Goal: Information Seeking & Learning: Learn about a topic

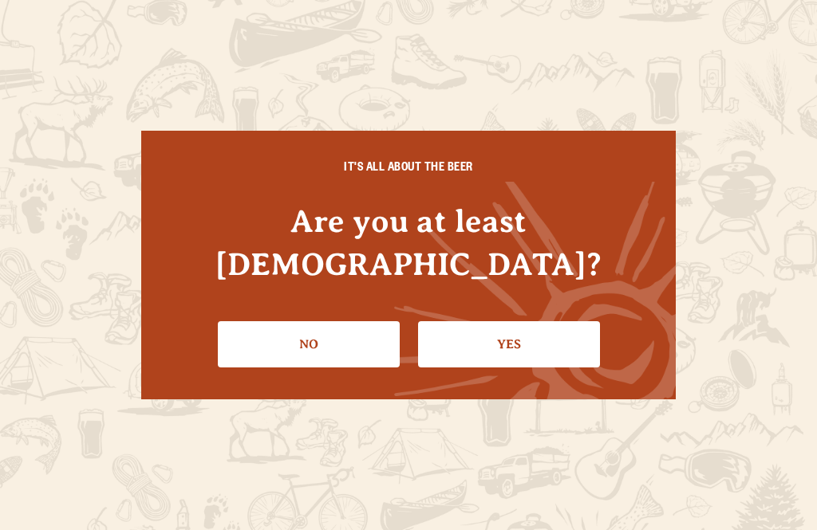
click at [526, 349] on link "Yes" at bounding box center [509, 344] width 182 height 46
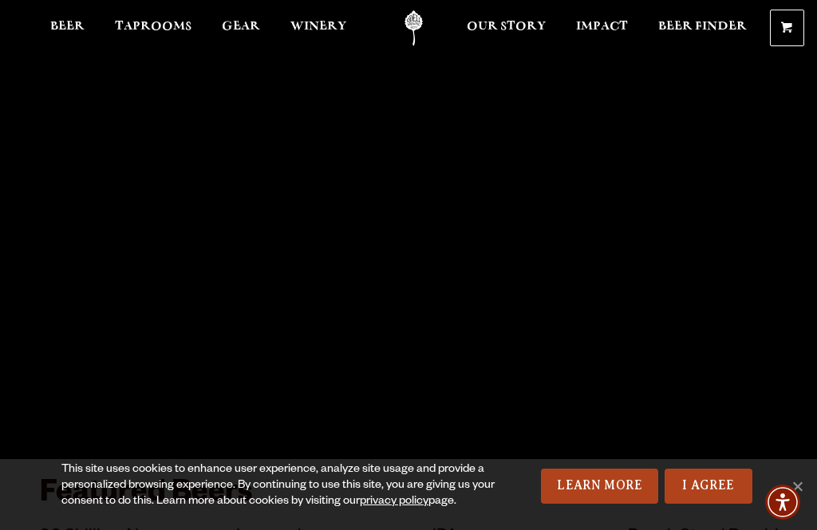
click at [715, 488] on link "I Agree" at bounding box center [708, 486] width 88 height 35
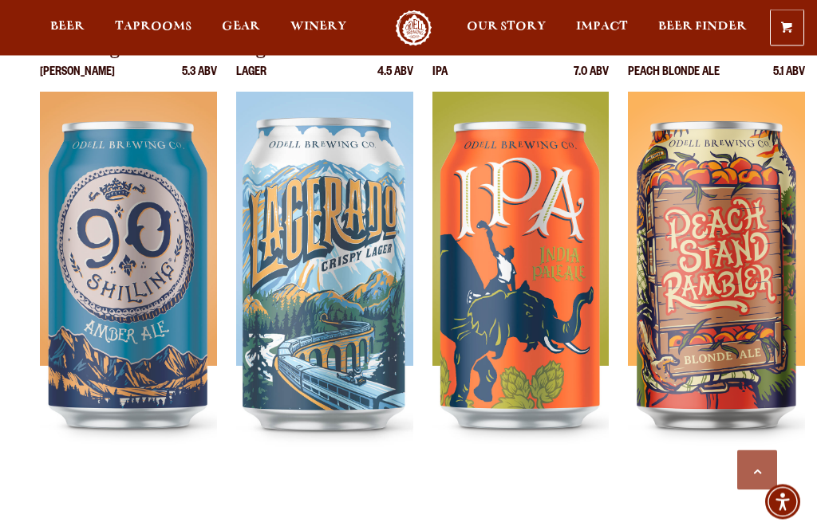
scroll to position [487, 0]
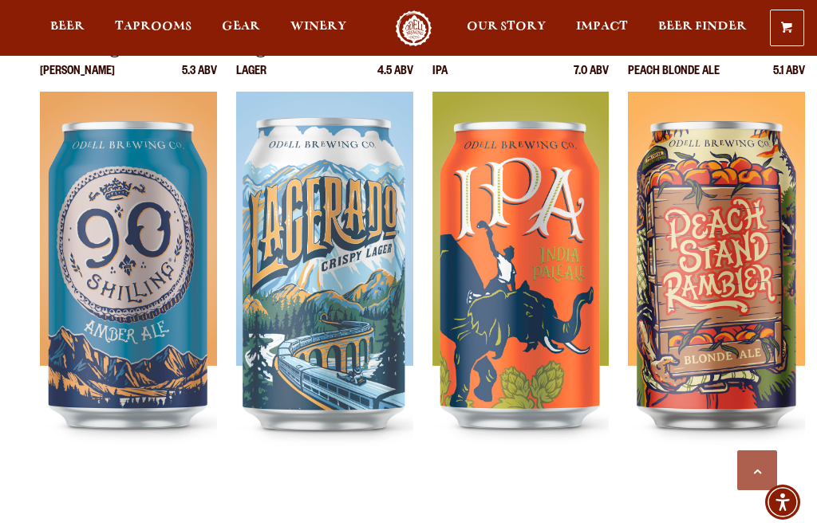
click at [581, 361] on img at bounding box center [520, 291] width 177 height 399
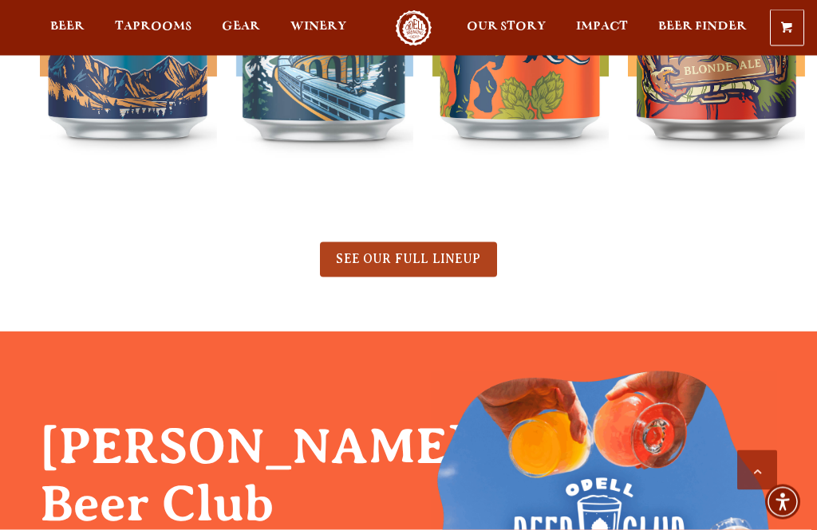
scroll to position [776, 0]
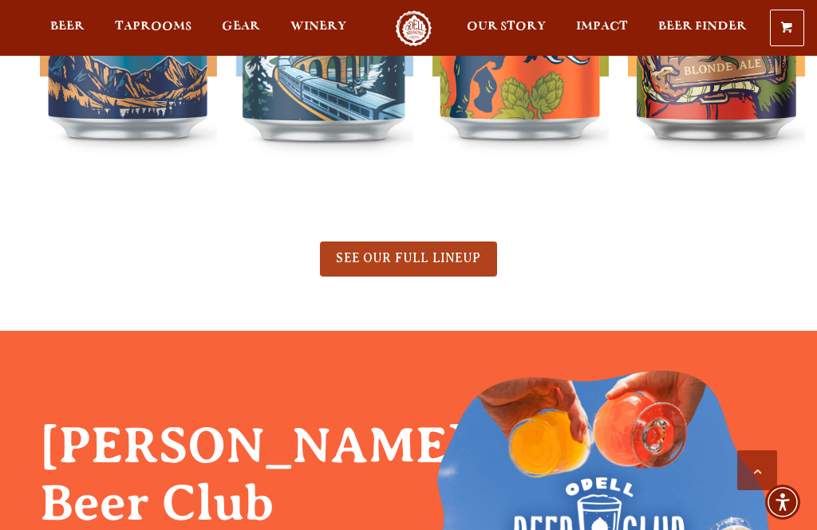
click at [459, 265] on span "SEE OUR FULL LINEUP" at bounding box center [408, 258] width 144 height 14
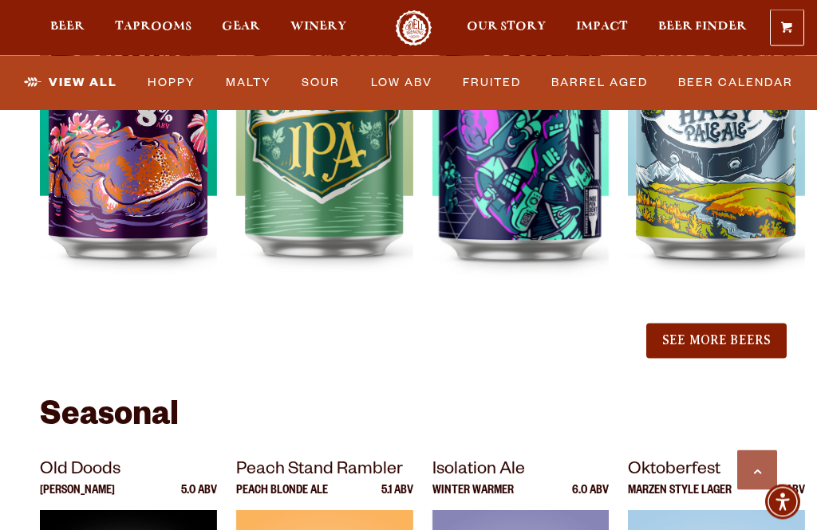
scroll to position [1906, 0]
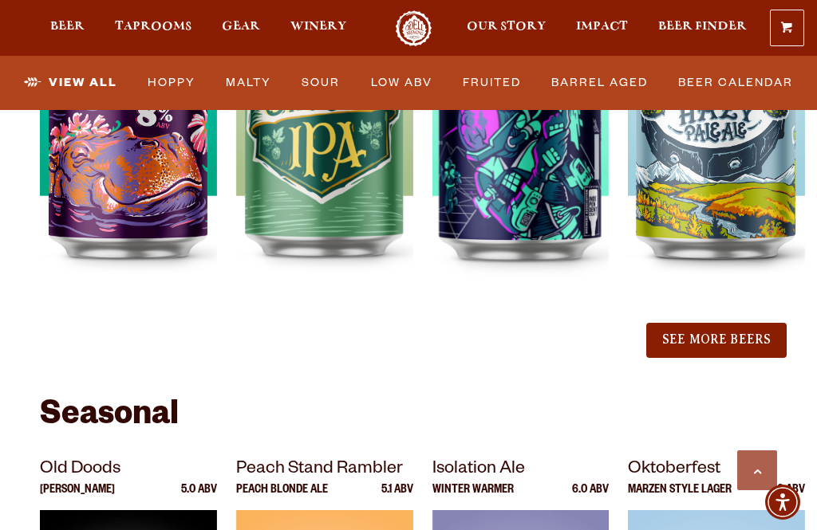
click at [764, 323] on button "See More Beers" at bounding box center [716, 340] width 140 height 35
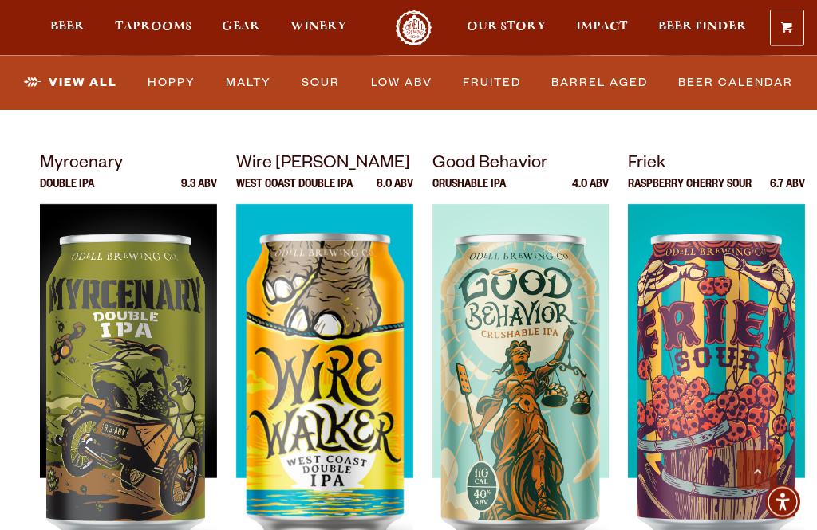
scroll to position [2098, 0]
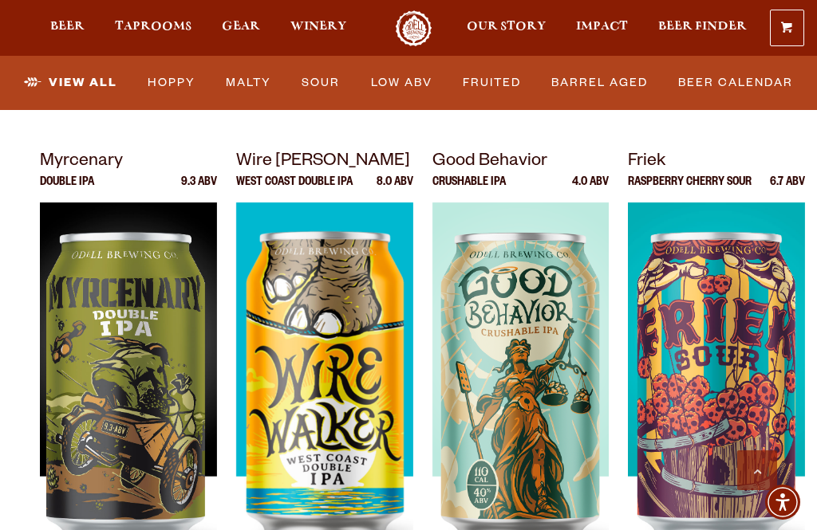
click at [495, 345] on img at bounding box center [520, 402] width 177 height 399
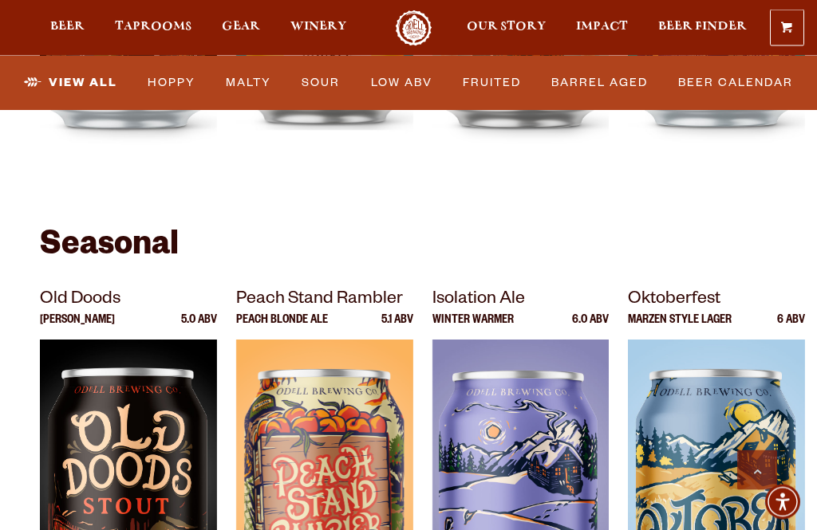
scroll to position [2509, 0]
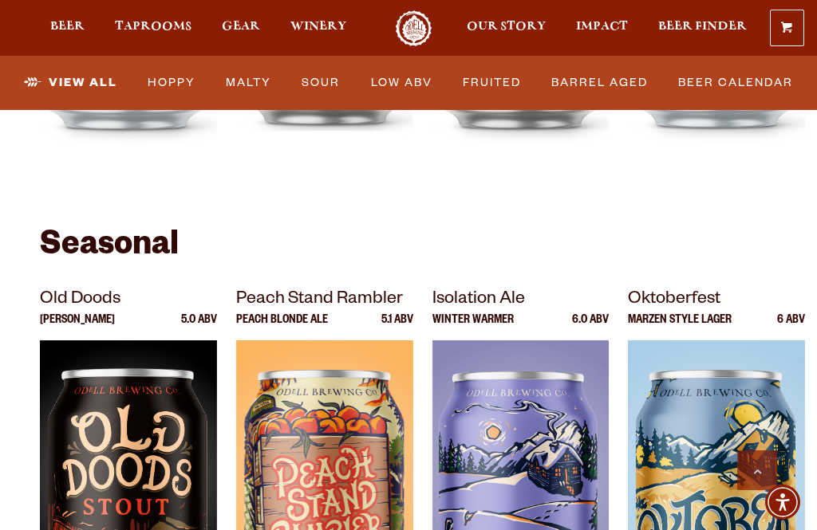
click at [178, 405] on img at bounding box center [128, 540] width 177 height 399
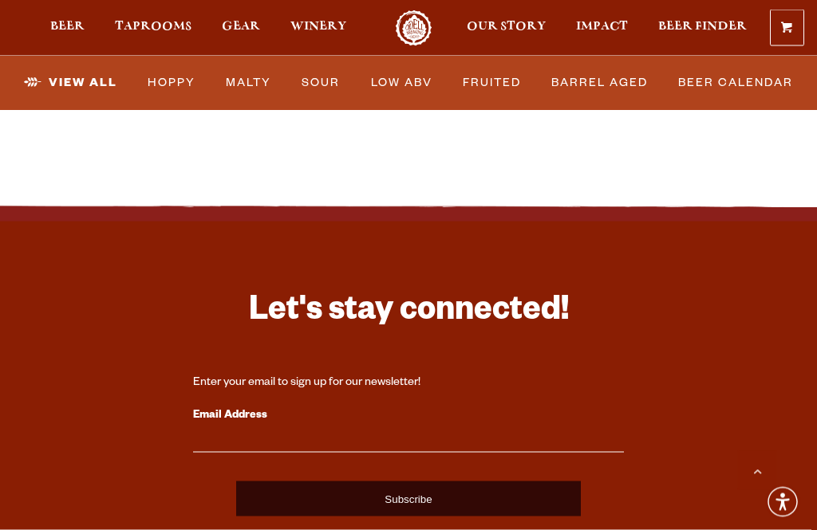
scroll to position [4186, 0]
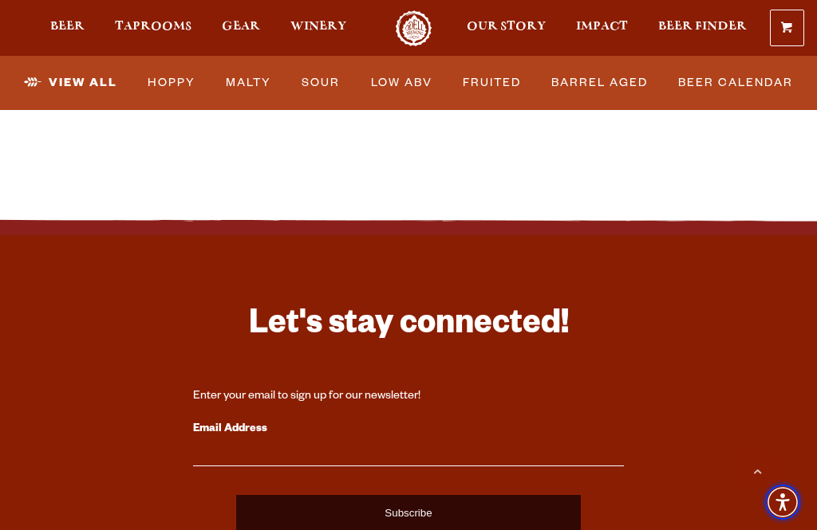
click at [760, 480] on span "Accessibility Menu" at bounding box center [782, 502] width 51 height 51
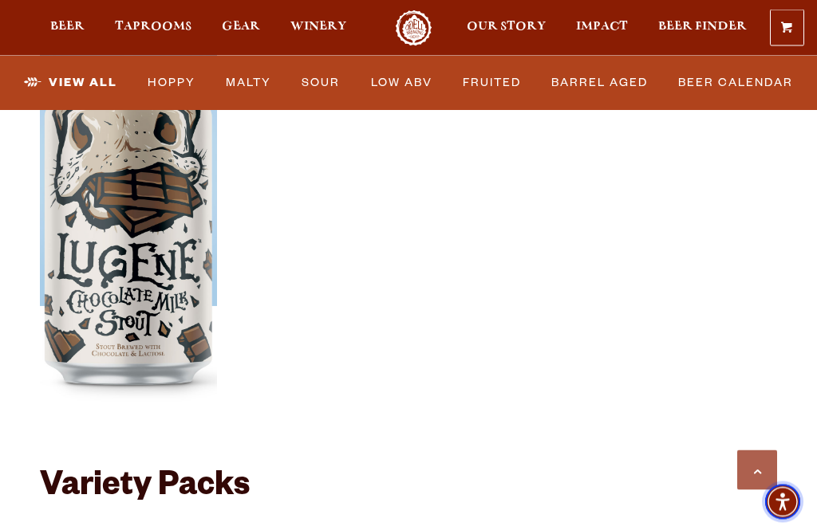
scroll to position [3350, 0]
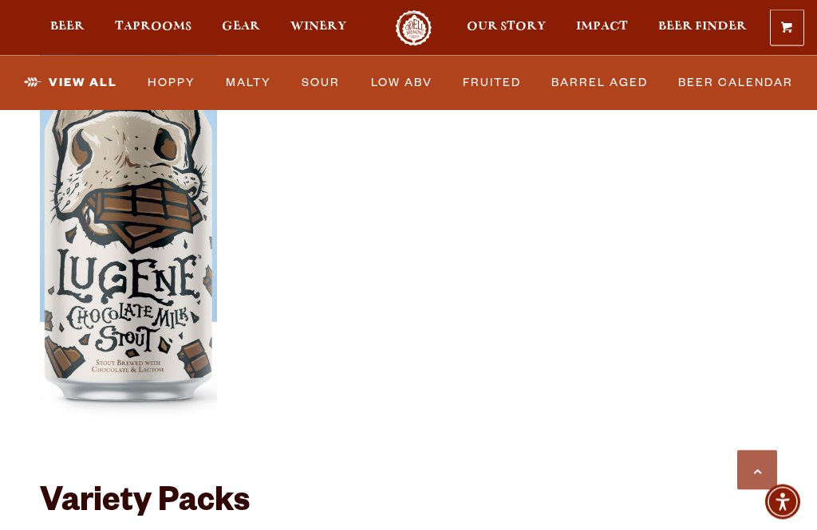
click at [763, 455] on link "Scroll to top" at bounding box center [757, 471] width 40 height 40
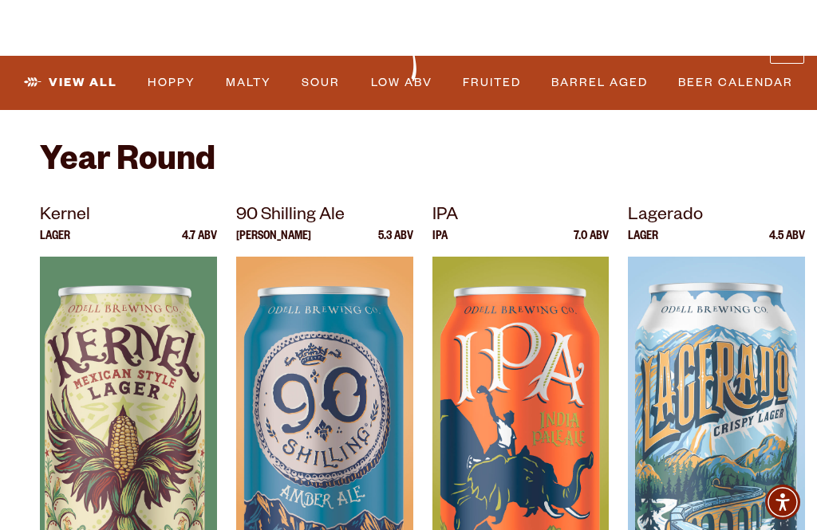
scroll to position [0, 0]
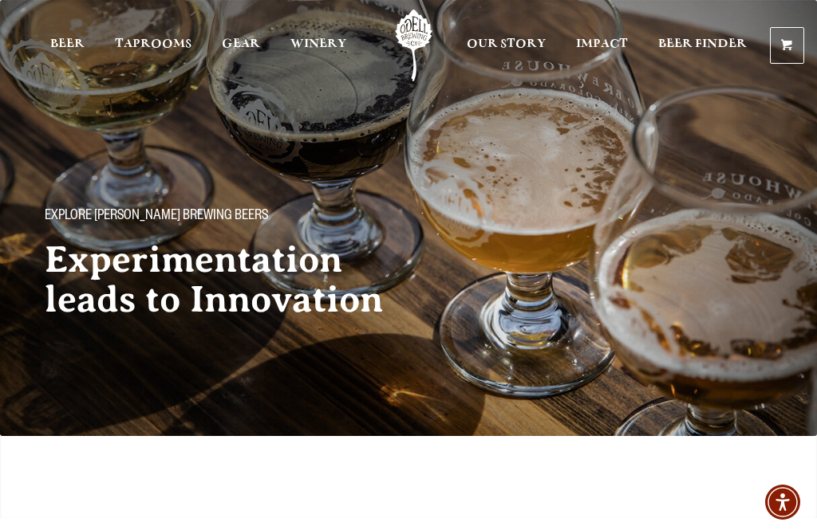
click at [241, 42] on span "Gear" at bounding box center [241, 43] width 38 height 13
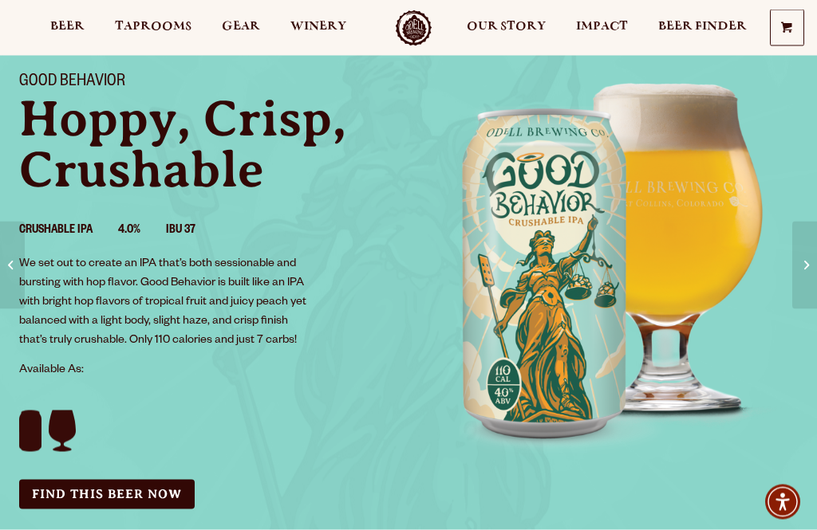
scroll to position [87, 0]
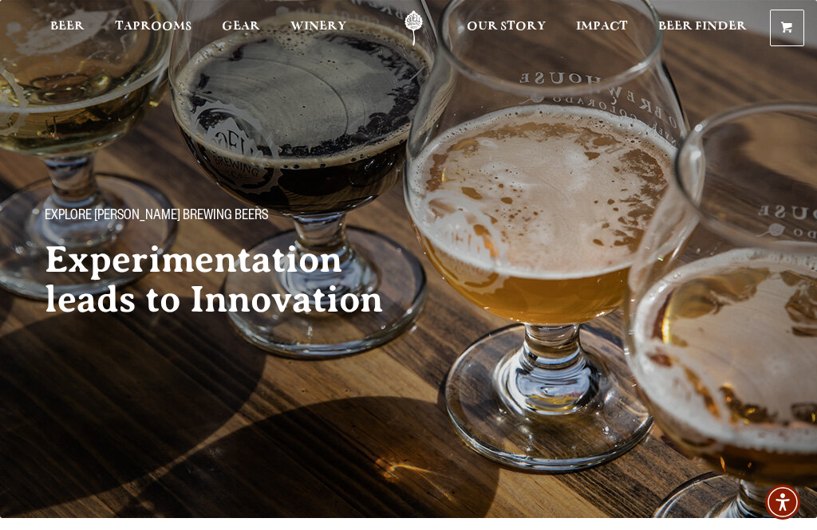
click at [323, 31] on span "Winery" at bounding box center [318, 26] width 56 height 13
click at [130, 22] on span "Taprooms" at bounding box center [153, 26] width 77 height 13
